Goal: Transaction & Acquisition: Purchase product/service

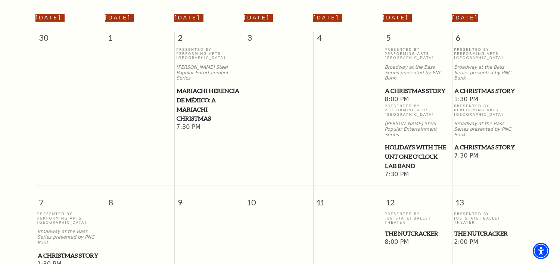
scroll to position [125, 0]
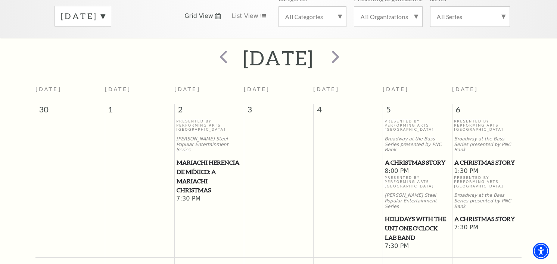
click at [460, 214] on span "A Christmas Story" at bounding box center [486, 218] width 65 height 9
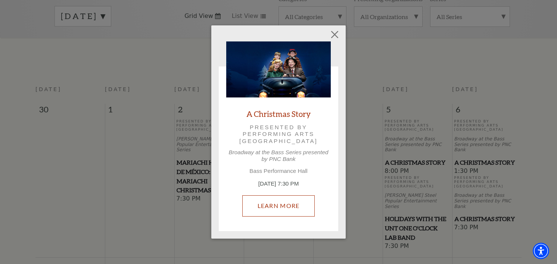
click at [271, 201] on link "Learn More" at bounding box center [278, 205] width 73 height 21
click at [279, 208] on link "Learn More" at bounding box center [278, 205] width 73 height 21
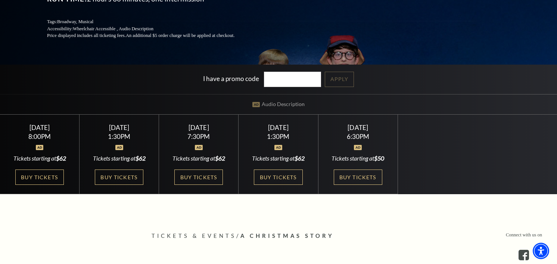
scroll to position [149, 0]
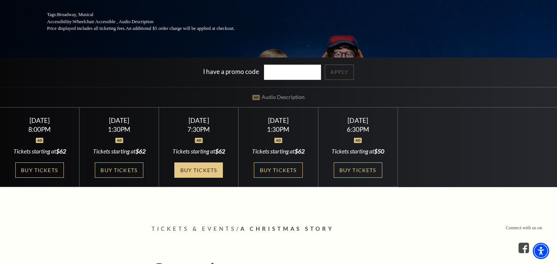
click at [191, 169] on link "Buy Tickets" at bounding box center [198, 169] width 48 height 15
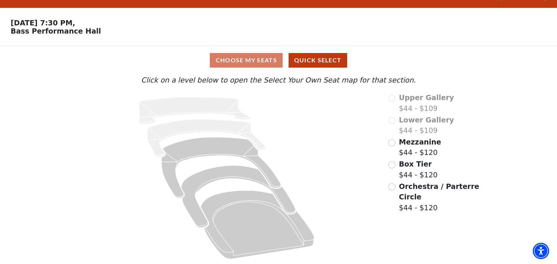
scroll to position [18, 0]
click at [400, 142] on span "Mezzanine" at bounding box center [420, 142] width 42 height 8
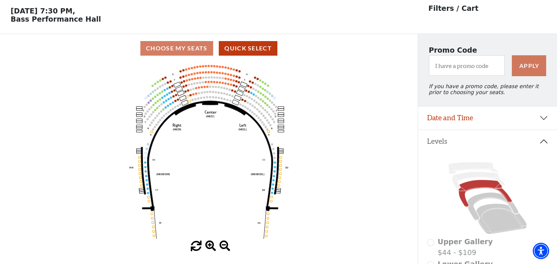
scroll to position [34, 0]
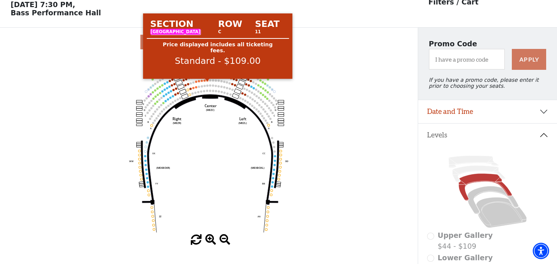
click at [207, 81] on circle at bounding box center [207, 80] width 2 height 2
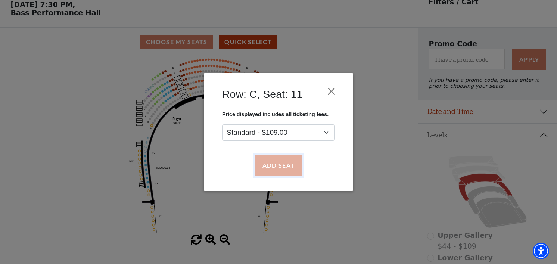
drag, startPoint x: 279, startPoint y: 167, endPoint x: 275, endPoint y: 165, distance: 4.7
click at [278, 168] on button "Add Seat" at bounding box center [278, 165] width 48 height 21
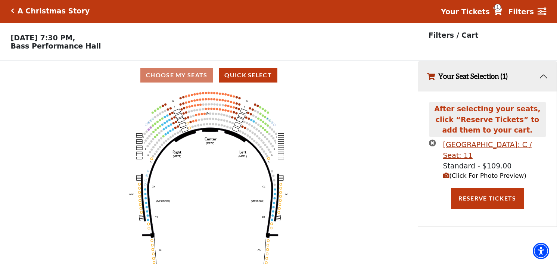
scroll to position [0, 0]
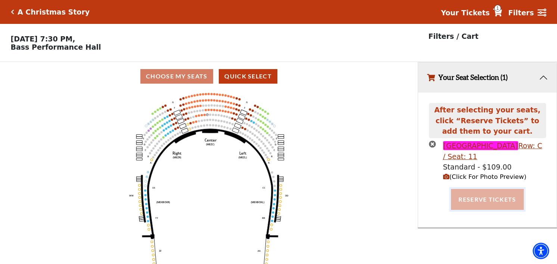
click at [477, 204] on button "Reserve Tickets" at bounding box center [487, 199] width 72 height 21
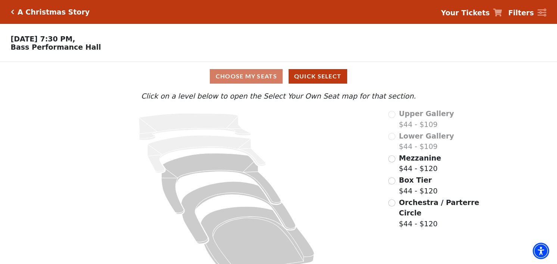
click at [396, 207] on div "Orchestra / Parterre Circle $44 - $120" at bounding box center [434, 213] width 92 height 32
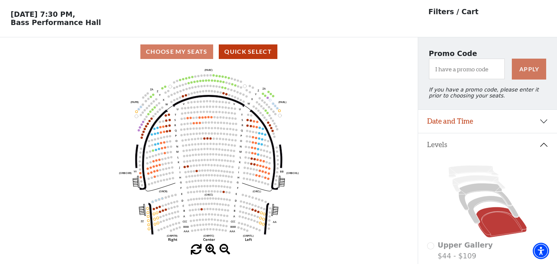
scroll to position [34, 0]
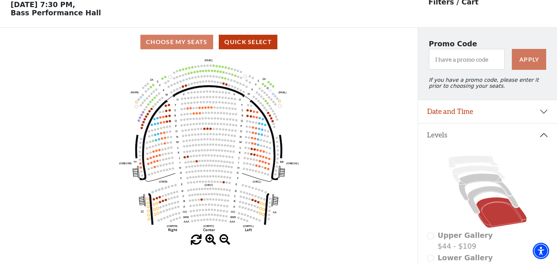
click at [169, 46] on div "Choose My Seats Quick Select" at bounding box center [208, 42] width 417 height 15
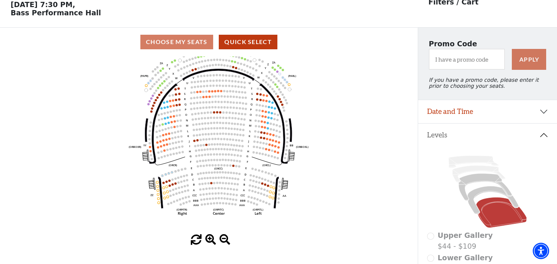
drag, startPoint x: 359, startPoint y: 179, endPoint x: 368, endPoint y: 163, distance: 18.9
click at [368, 163] on icon "Left (ORPITL) Right (ORPITR) Center (ORPITC) ZZ AA YY BB ZA ZA (ORCL) (ORCR) (O…" at bounding box center [209, 145] width 376 height 178
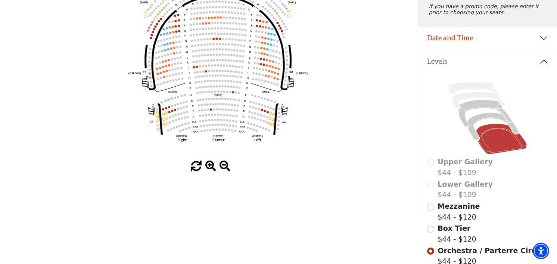
scroll to position [154, 0]
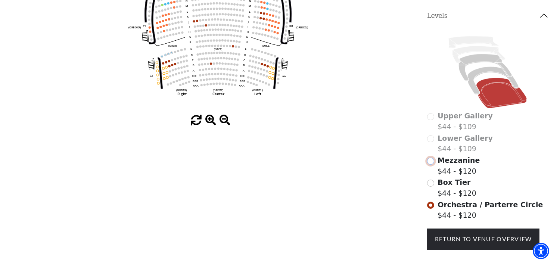
click at [430, 165] on input "Mezzanine$44 - $120\a" at bounding box center [430, 160] width 7 height 7
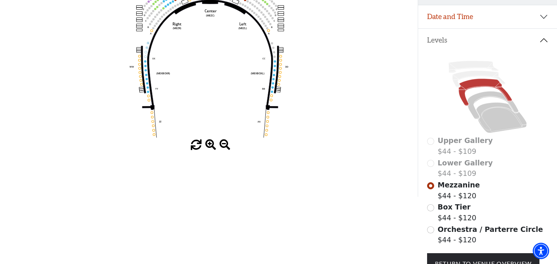
scroll to position [197, 0]
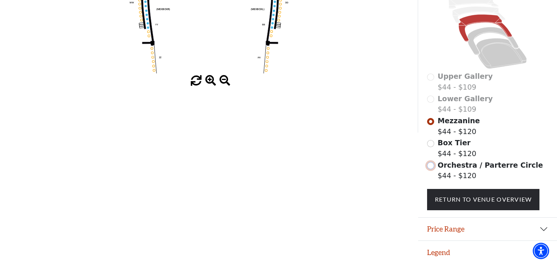
click at [431, 166] on input "Orchestra / Parterre Circle$44 - $120\a" at bounding box center [430, 165] width 7 height 7
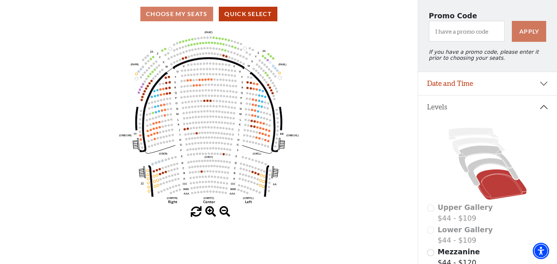
scroll to position [48, 0]
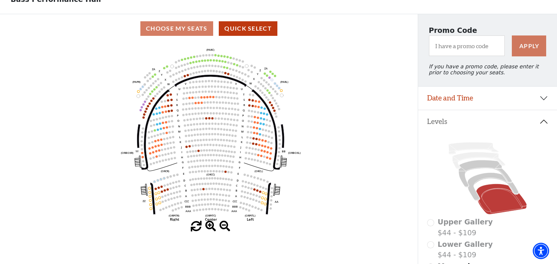
click at [227, 140] on icon "Left (ORPITL) Right (ORPITR) Center (ORPITC) ZZ AA YY BB ZA ZA (ORCL) (ORCR) (O…" at bounding box center [209, 132] width 376 height 178
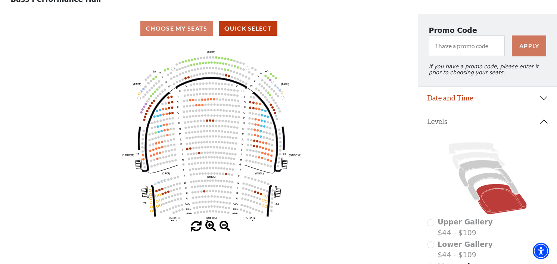
click at [259, 158] on circle at bounding box center [259, 157] width 2 height 2
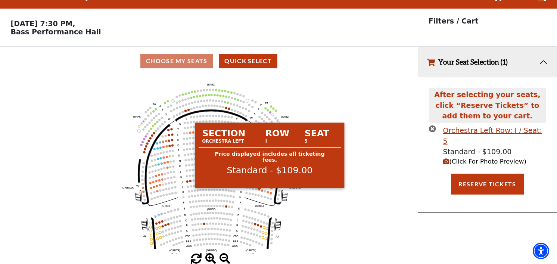
scroll to position [0, 0]
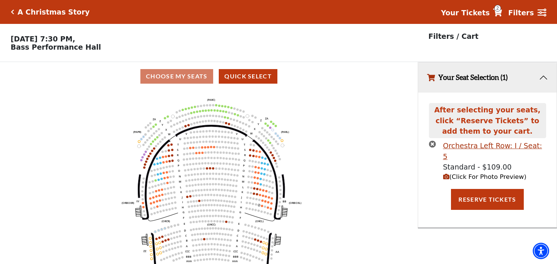
click at [432, 145] on icon "times-circle" at bounding box center [432, 143] width 7 height 7
click at [434, 146] on icon "times-circle" at bounding box center [432, 143] width 7 height 7
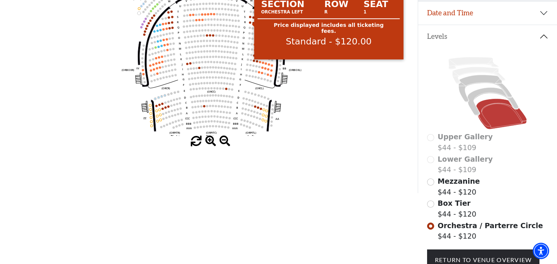
click at [250, 157] on div "Choose My Seats Quick Select Current Level Orchestra / Parterre Circle Click on…" at bounding box center [208, 61] width 417 height 264
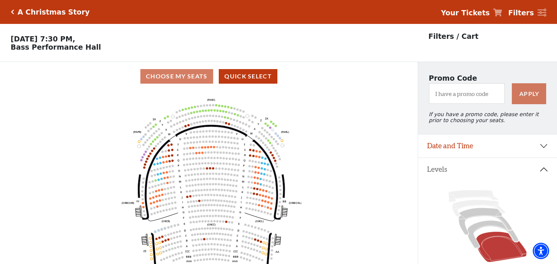
click at [316, 150] on icon "Left (ORPITL) Right (ORPITR) Center (ORPITC) ZZ AA YY BB ZA ZA (ORCL) (ORCR) (O…" at bounding box center [209, 180] width 376 height 178
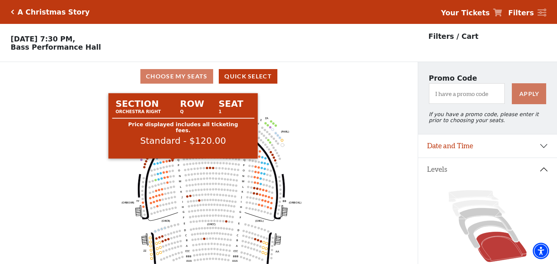
click at [173, 161] on circle at bounding box center [172, 160] width 2 height 2
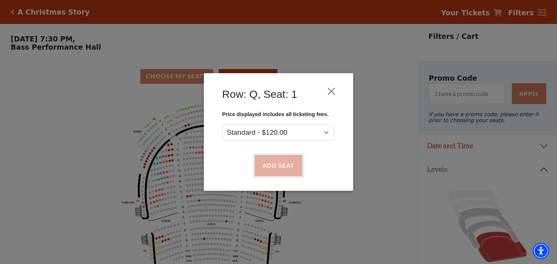
click at [295, 164] on button "Add Seat" at bounding box center [278, 165] width 48 height 21
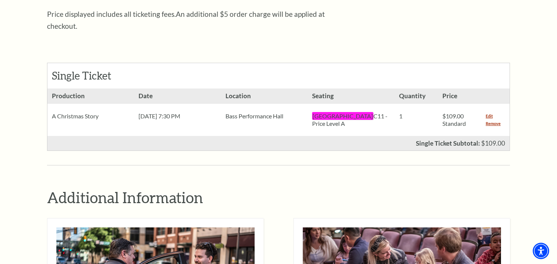
scroll to position [209, 0]
